Goal: Task Accomplishment & Management: Manage account settings

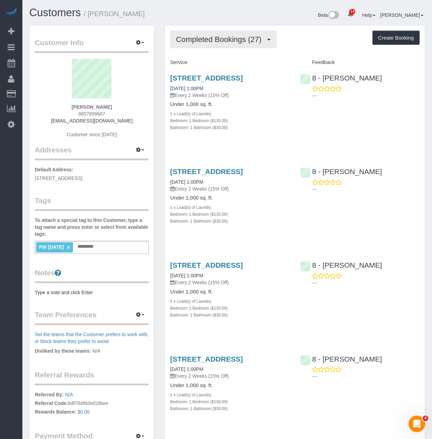
click at [227, 47] on button "Completed Bookings (27)" at bounding box center [223, 40] width 106 height 18
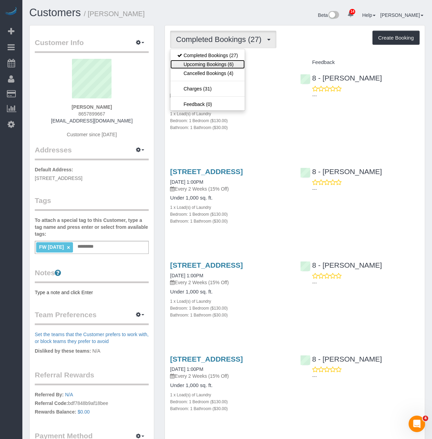
click at [211, 64] on link "Upcoming Bookings (6)" at bounding box center [207, 64] width 74 height 9
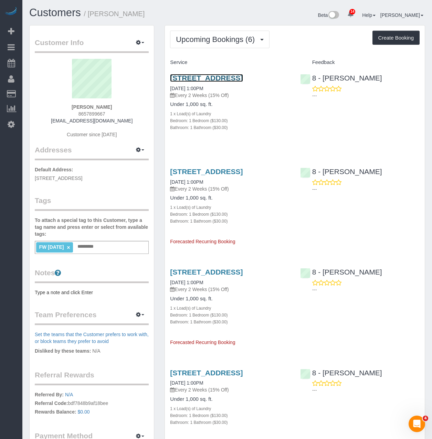
click at [197, 81] on link "809 Olive Way, 2206, Seattle, WA 98101" at bounding box center [206, 78] width 73 height 8
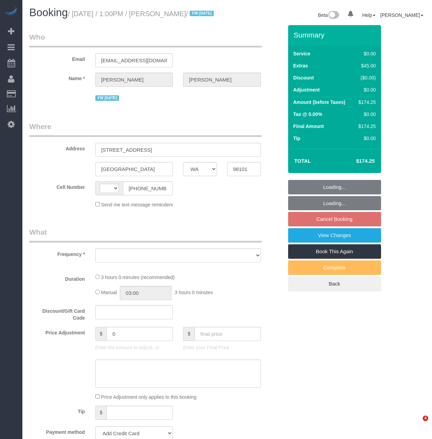
select select "WA"
select select "string:[GEOGRAPHIC_DATA]"
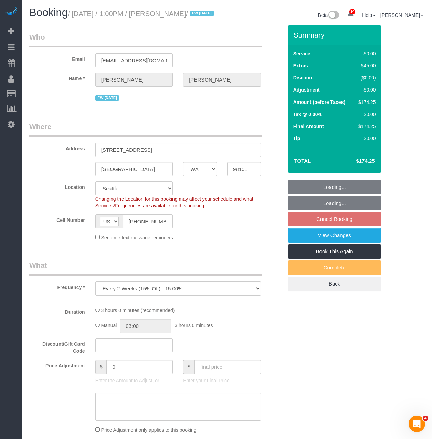
select select "object:1034"
select select "string:stripe-pm_1RAycQ4VGloSiKo70Gvyto8T"
select select "1"
select select "number:89"
select select "number:90"
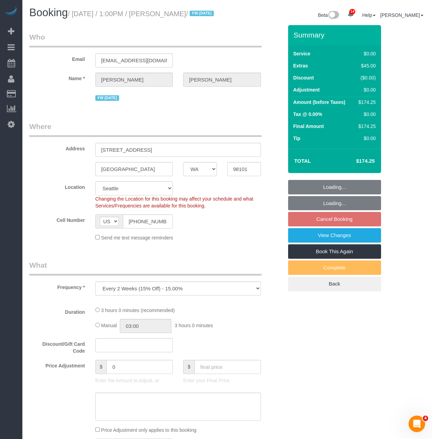
select select "number:15"
select select "number:7"
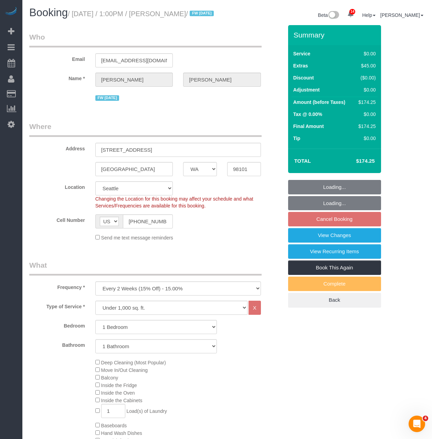
select select "1"
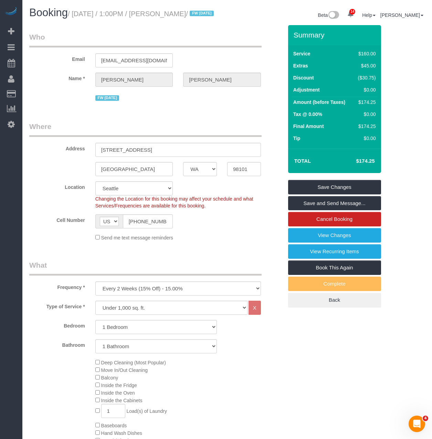
drag, startPoint x: 207, startPoint y: 15, endPoint x: 172, endPoint y: 14, distance: 35.4
click at [172, 14] on small "/ [DATE] / 1:00PM / [PERSON_NAME] / FW [DATE]" at bounding box center [142, 14] width 148 height 8
copy small "[PERSON_NAME]"
click at [110, 19] on h1 "Booking / [DATE] / 1:00PM / [PERSON_NAME] / FW [DATE]" at bounding box center [125, 13] width 193 height 12
drag, startPoint x: 207, startPoint y: 15, endPoint x: 76, endPoint y: 13, distance: 131.0
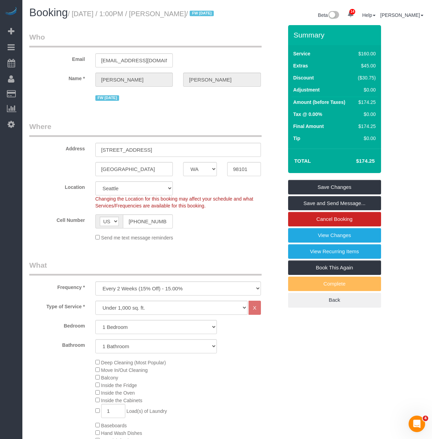
click at [76, 13] on small "/ [DATE] / 1:00PM / [PERSON_NAME] / FW [DATE]" at bounding box center [142, 14] width 148 height 8
copy small "[DATE] / 1:00PM / [PERSON_NAME]"
click at [122, 133] on legend "Where" at bounding box center [145, 128] width 232 height 15
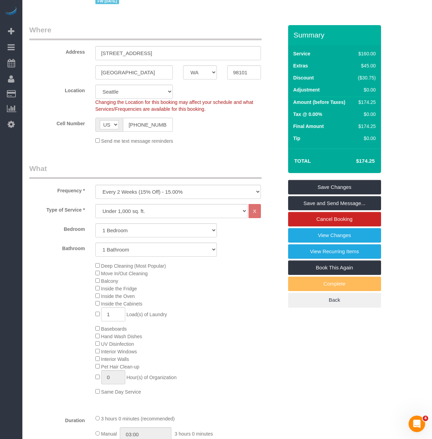
scroll to position [138, 0]
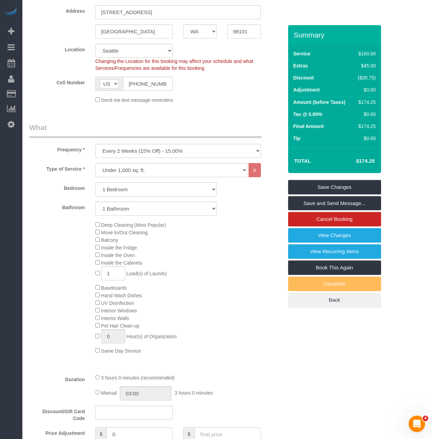
click at [207, 134] on legend "What" at bounding box center [145, 129] width 232 height 15
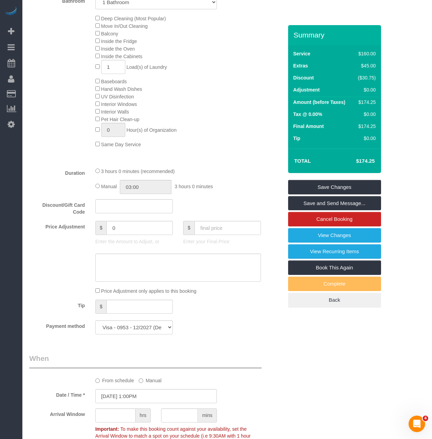
scroll to position [516, 0]
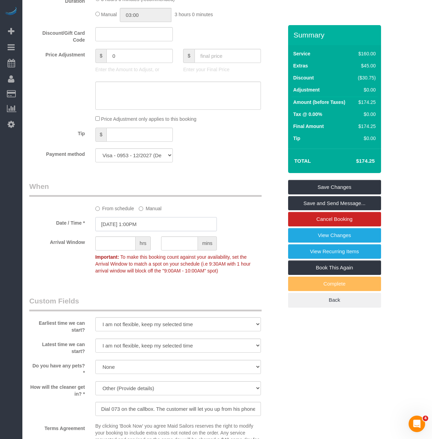
click at [153, 231] on input "[DATE] 1:00PM" at bounding box center [155, 224] width 121 height 14
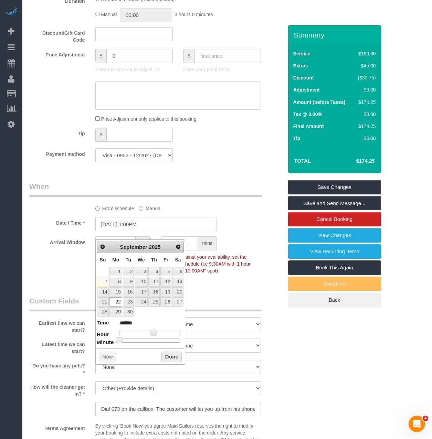
click at [153, 231] on input "[DATE] 1:00PM" at bounding box center [155, 224] width 121 height 14
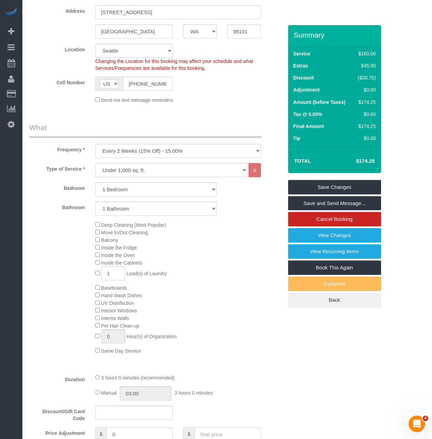
scroll to position [0, 0]
